Goal: Obtain resource: Download file/media

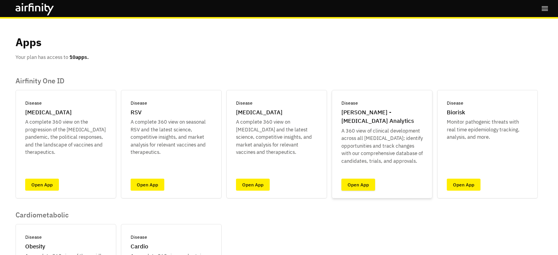
click at [352, 183] on link "Open App" at bounding box center [358, 185] width 34 height 12
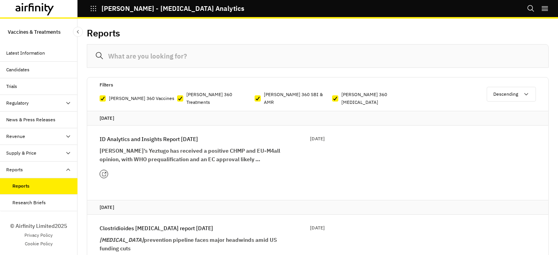
click at [41, 28] on p "Vaccines & Treatments" at bounding box center [34, 32] width 53 height 14
click at [40, 32] on p "Vaccines & Treatments" at bounding box center [34, 32] width 53 height 14
click at [93, 9] on icon "button" at bounding box center [93, 8] width 7 height 7
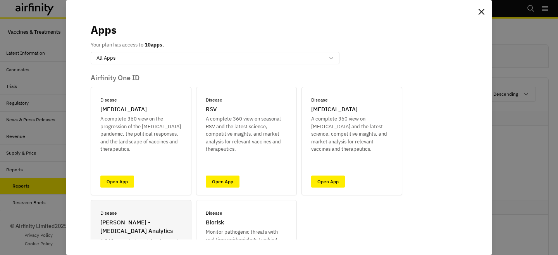
click at [498, 151] on div "Apps Your plan has access to 10 apps. option All Apps, selected. Select is focu…" at bounding box center [279, 127] width 558 height 255
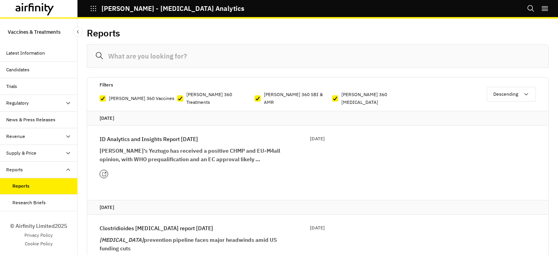
click at [144, 136] on p "ID Analytics and Insights Report 5th August" at bounding box center [149, 139] width 98 height 9
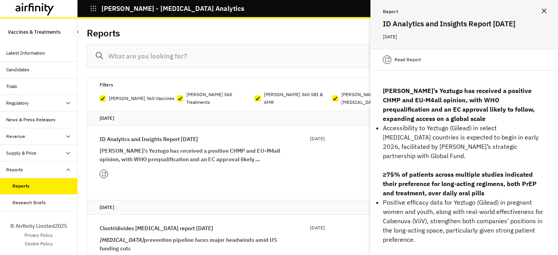
click at [408, 65] on div "Read Report" at bounding box center [464, 60] width 188 height 22
click at [408, 61] on p "Read Report" at bounding box center [408, 60] width 26 height 8
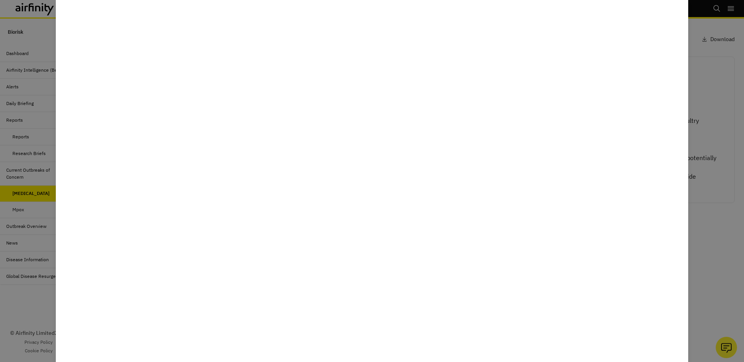
click at [558, 59] on div at bounding box center [372, 181] width 744 height 362
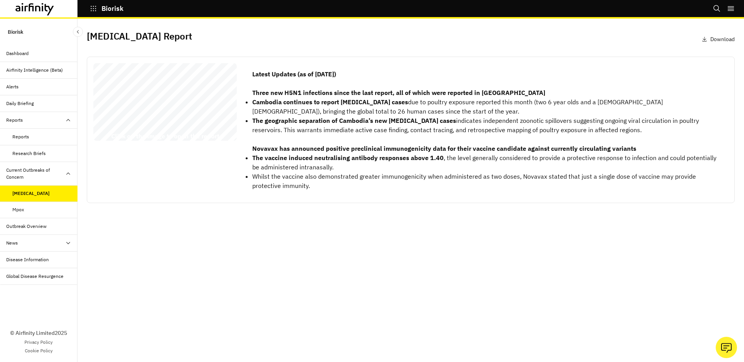
click at [558, 41] on p "Download" at bounding box center [722, 39] width 24 height 8
click at [103, 11] on p "Biorisk" at bounding box center [113, 8] width 22 height 7
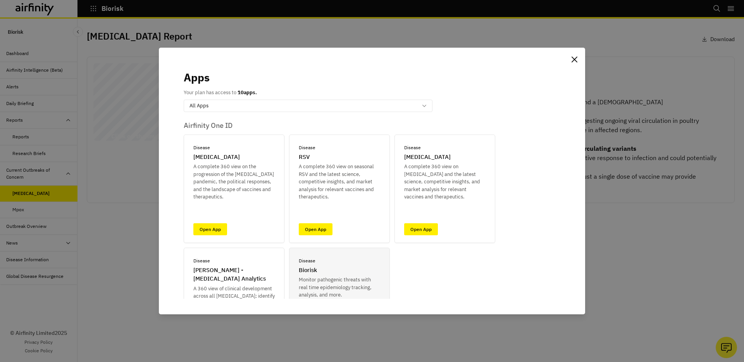
click at [96, 11] on div "Apps Your plan has access to 10 apps. option All Apps, selected. Select is focu…" at bounding box center [372, 181] width 744 height 362
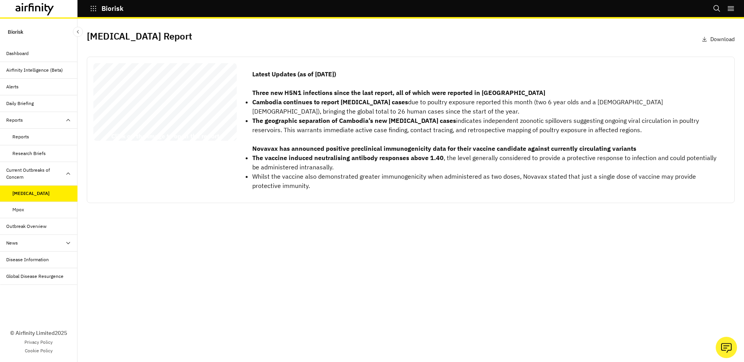
click at [96, 11] on icon "button" at bounding box center [93, 8] width 7 height 7
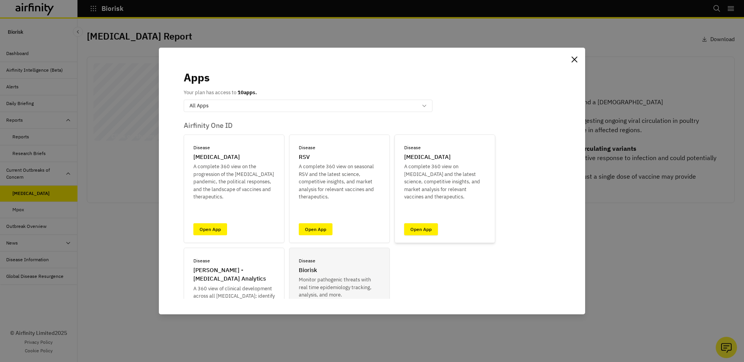
click at [420, 225] on link "Open App" at bounding box center [421, 229] width 34 height 12
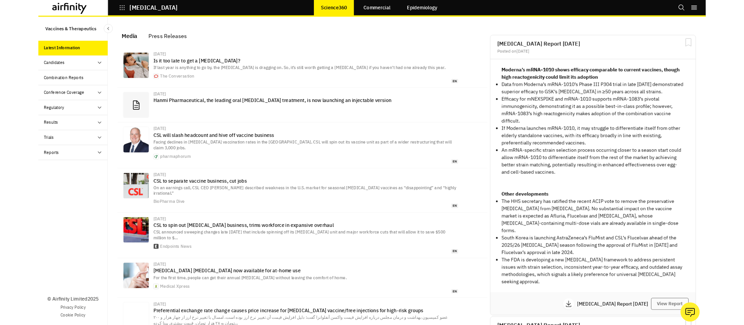
scroll to position [492, 233]
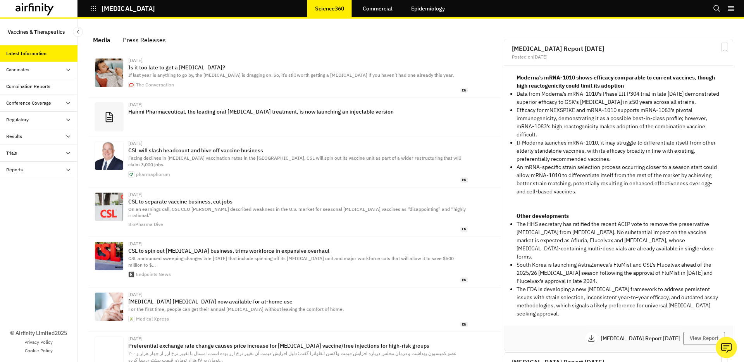
click at [37, 172] on div "Reports" at bounding box center [41, 169] width 71 height 7
click at [29, 189] on div "Reports" at bounding box center [44, 186] width 65 height 7
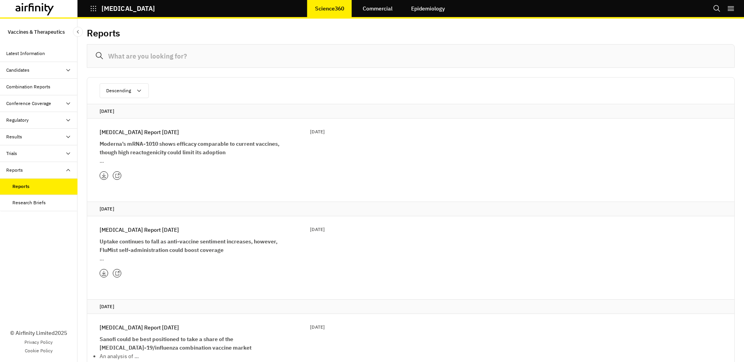
click at [197, 136] on div "[MEDICAL_DATA] Report [DATE] [DATE] 2025" at bounding box center [212, 132] width 225 height 9
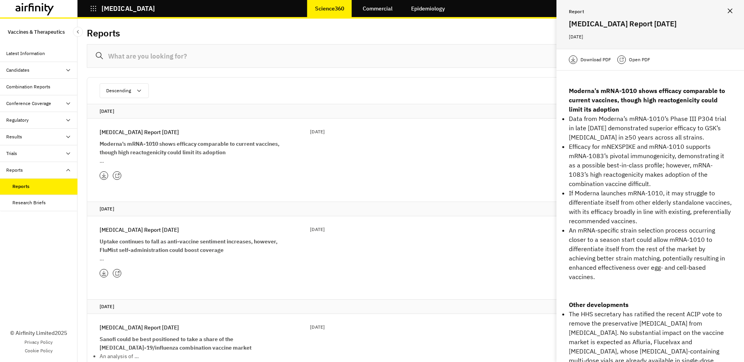
click at [599, 59] on p "Download PDF" at bounding box center [596, 60] width 31 height 8
click at [455, 110] on p "[DATE]" at bounding box center [411, 111] width 622 height 8
